Goal: Task Accomplishment & Management: Manage account settings

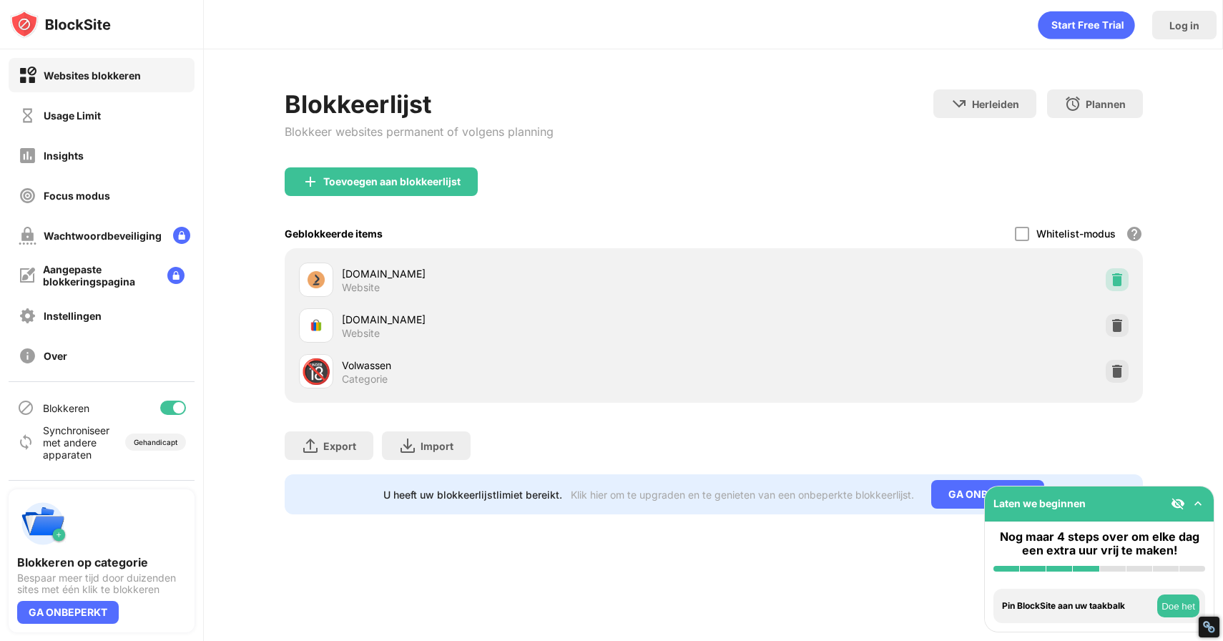
click at [1121, 277] on img at bounding box center [1117, 280] width 14 height 14
